Goal: Find specific page/section: Find specific page/section

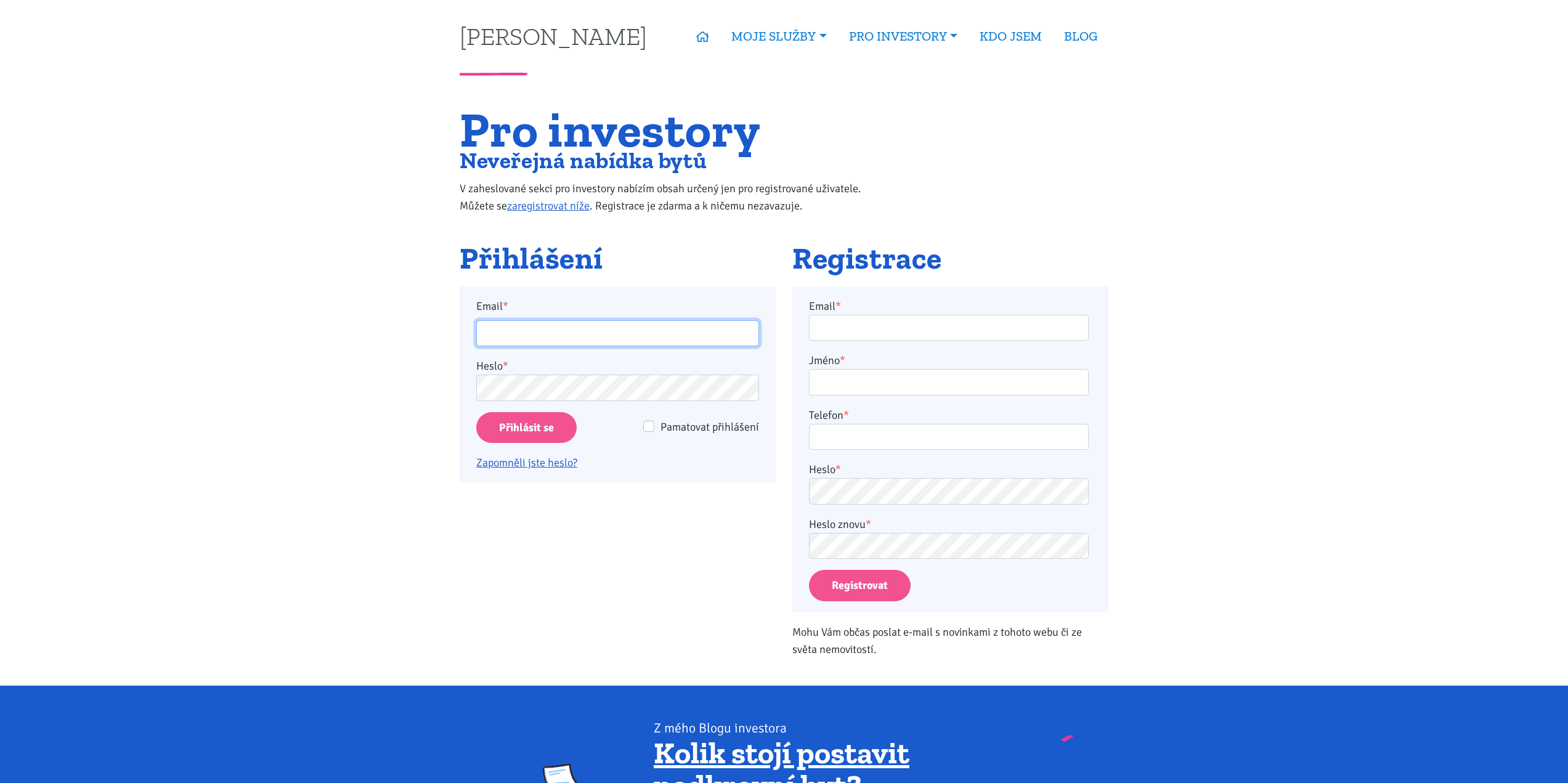
click at [654, 325] on input "Email *" at bounding box center [617, 334] width 283 height 27
type input "[EMAIL_ADDRESS][PERSON_NAME][DOMAIN_NAME]"
click at [507, 421] on input "Přihlásit se" at bounding box center [526, 428] width 101 height 31
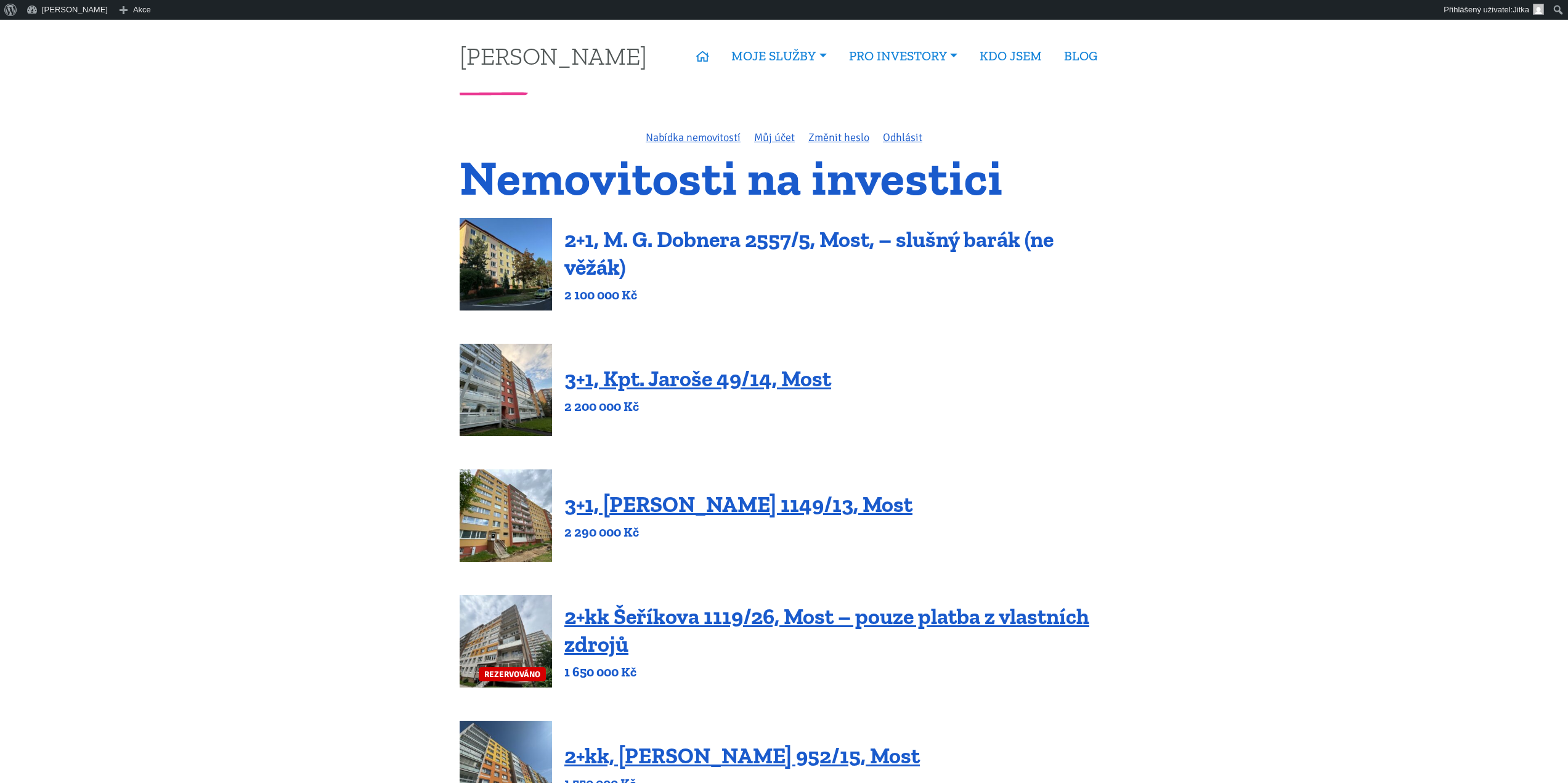
click at [666, 243] on link "2+1, M. G. Dobnera 2557/5, Most, – slušný barák (ne věžák)" at bounding box center [808, 253] width 489 height 54
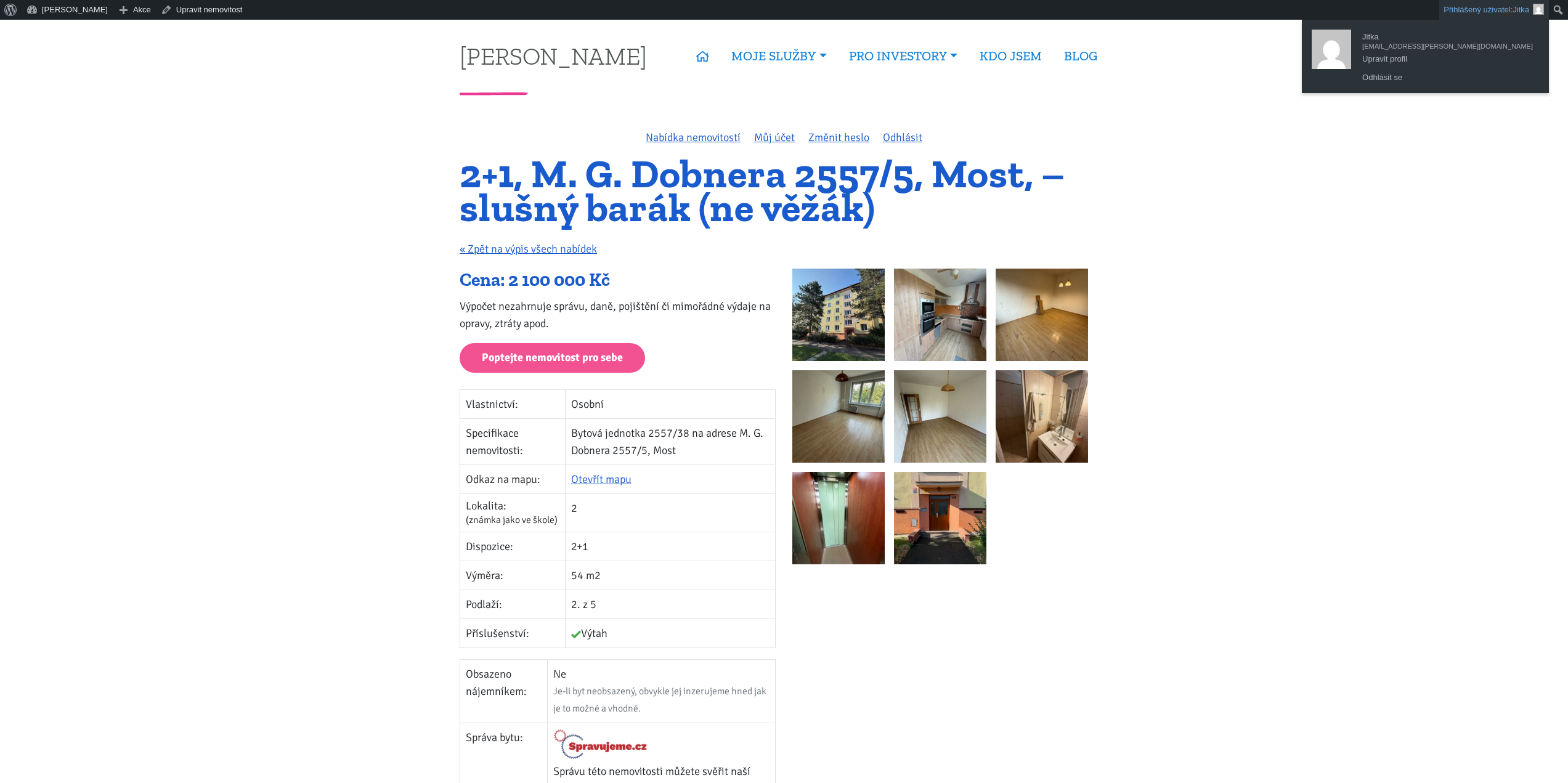
click at [1514, 9] on span "Jitka" at bounding box center [1520, 9] width 16 height 9
